Goal: Communication & Community: Answer question/provide support

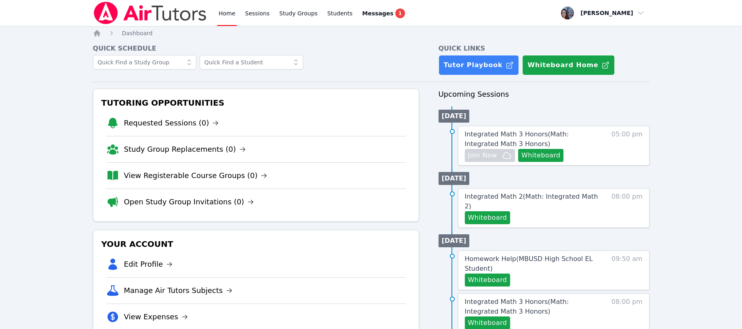
click at [367, 12] on span "Messages" at bounding box center [377, 13] width 31 height 8
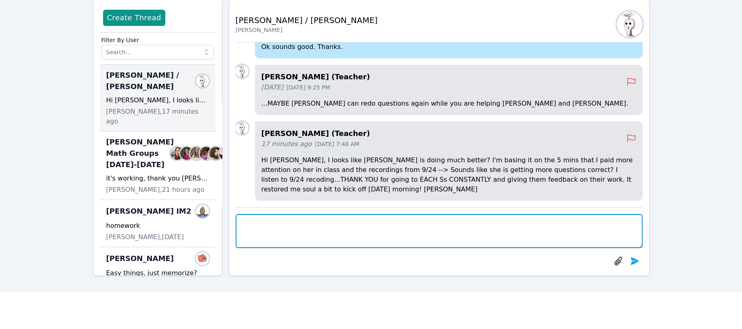
scroll to position [54, 0]
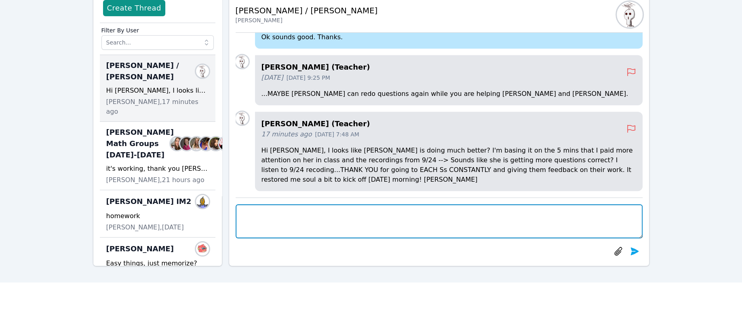
click at [242, 211] on textarea at bounding box center [439, 221] width 407 height 34
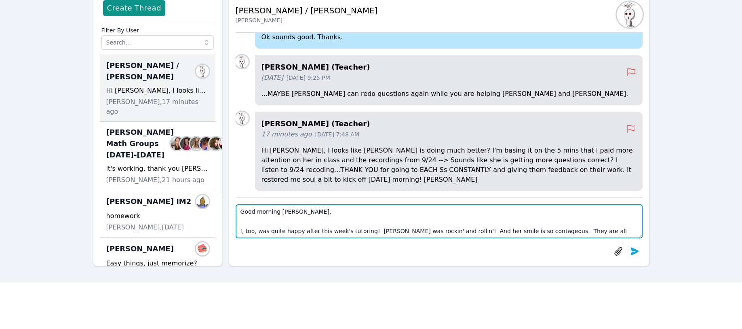
scroll to position [6, 0]
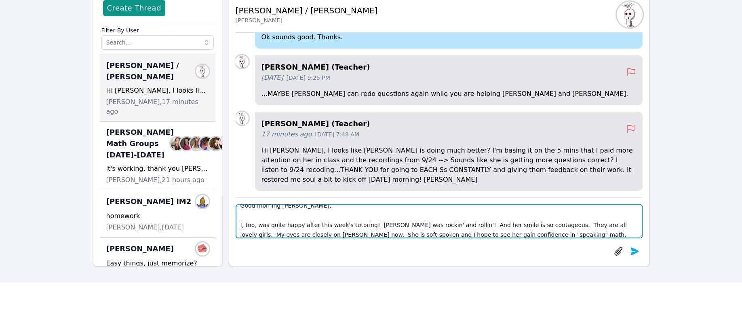
click at [511, 223] on textarea "Good morning Joyce, I, too, was quite happy after this week's tutoring! Kayden …" at bounding box center [439, 221] width 407 height 34
click at [496, 232] on textarea "Good morning Joyce, I, too, was quite happy after this week's tutoring! Kayden …" at bounding box center [439, 221] width 407 height 34
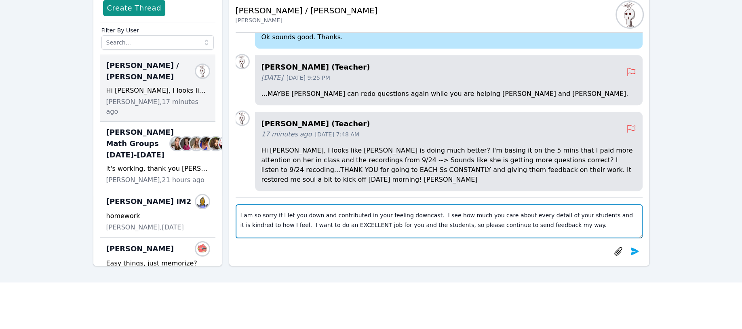
scroll to position [64, 0]
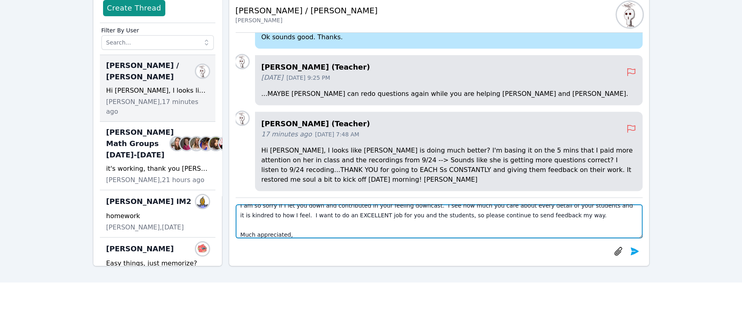
type textarea "Good morning Joyce, I, too, was quite happy after this week's tutoring! Kayden …"
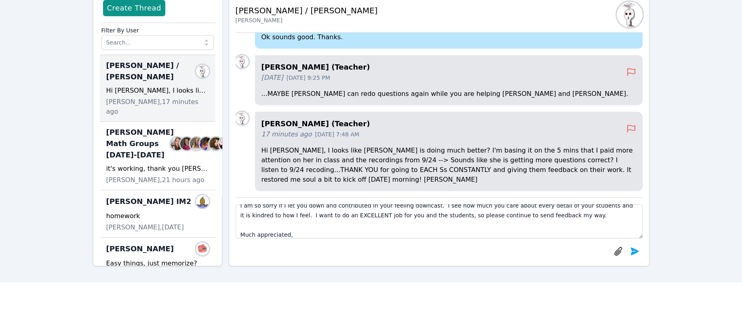
click at [636, 249] on icon "submit" at bounding box center [635, 251] width 8 height 8
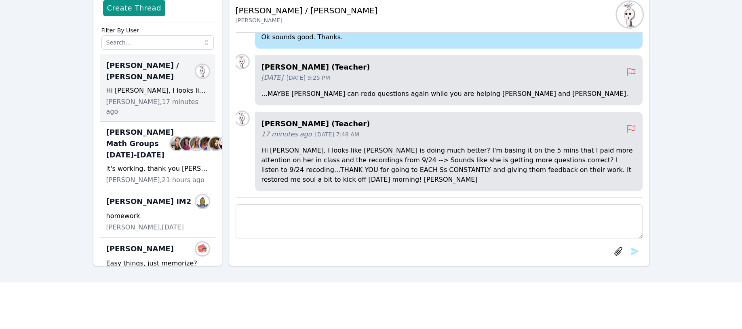
scroll to position [0, 0]
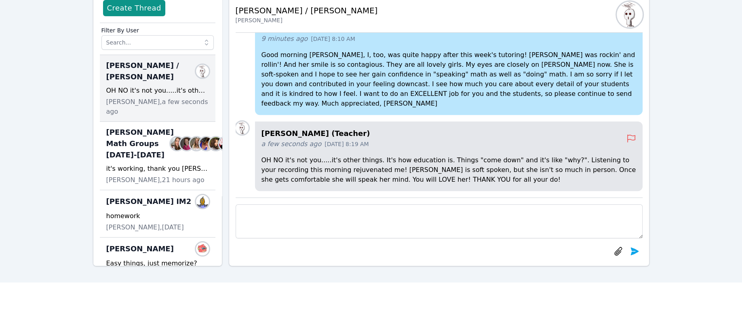
click at [364, 180] on p "OH NO it's not you.....it's other things. It's how education is. Things "come d…" at bounding box center [449, 169] width 375 height 29
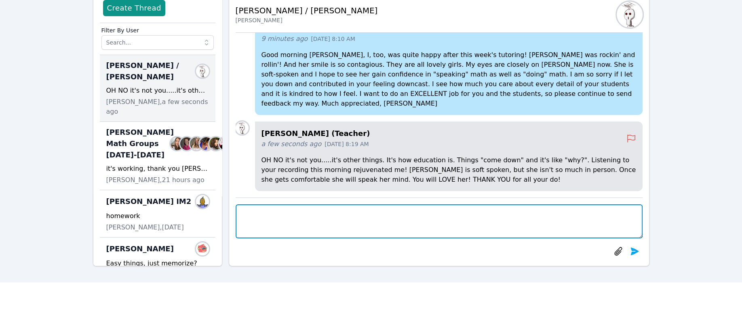
click at [283, 217] on textarea at bounding box center [439, 221] width 407 height 34
type textarea "😍 Happy Friday. I hope there are more reasons for you to feel those good things…"
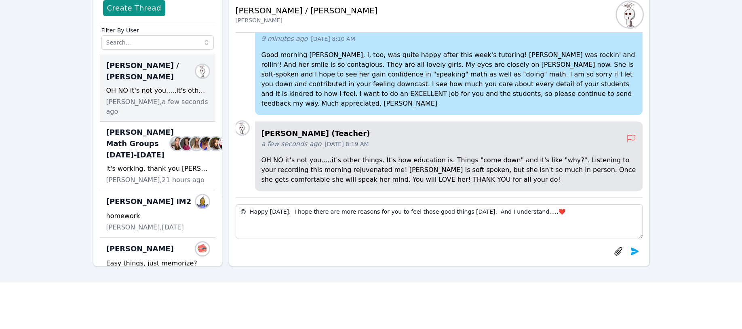
click at [632, 247] on icon "submit" at bounding box center [635, 251] width 10 height 10
